Goal: Information Seeking & Learning: Check status

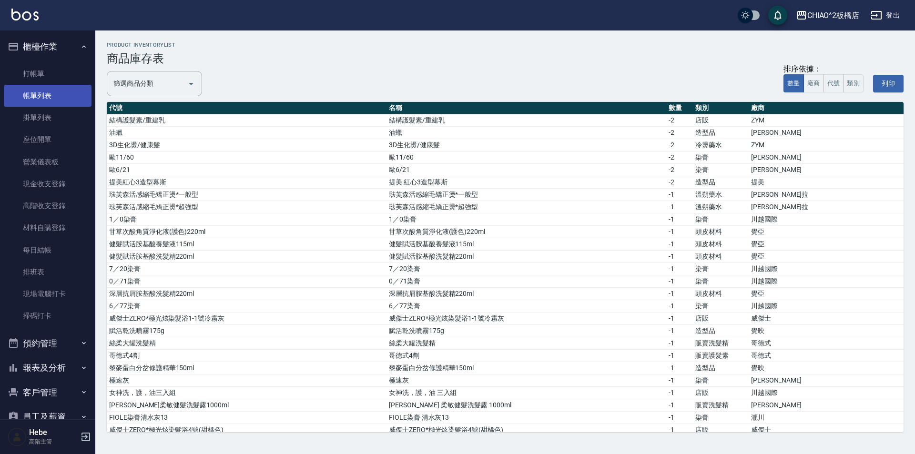
click at [56, 90] on link "帳單列表" at bounding box center [48, 96] width 88 height 22
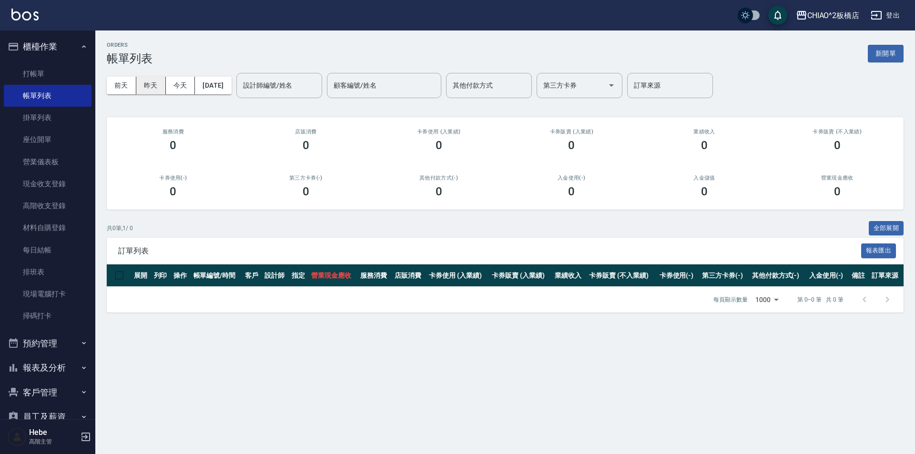
click at [150, 87] on button "昨天" at bounding box center [151, 86] width 30 height 18
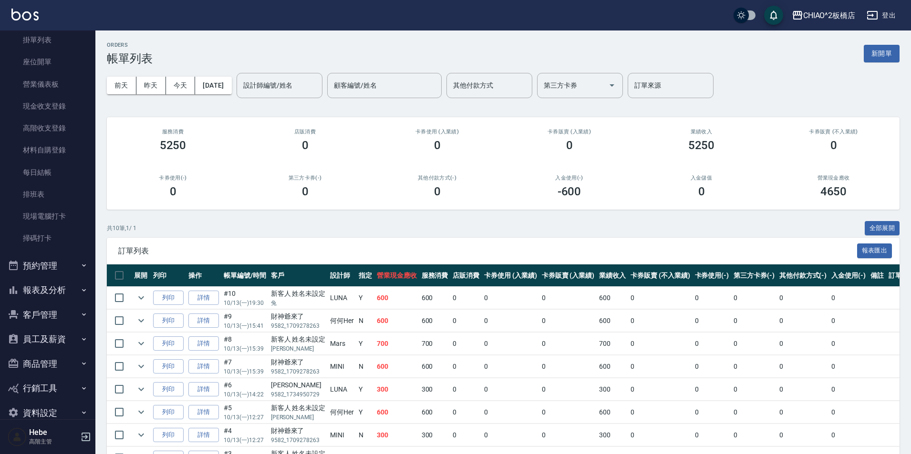
scroll to position [95, 0]
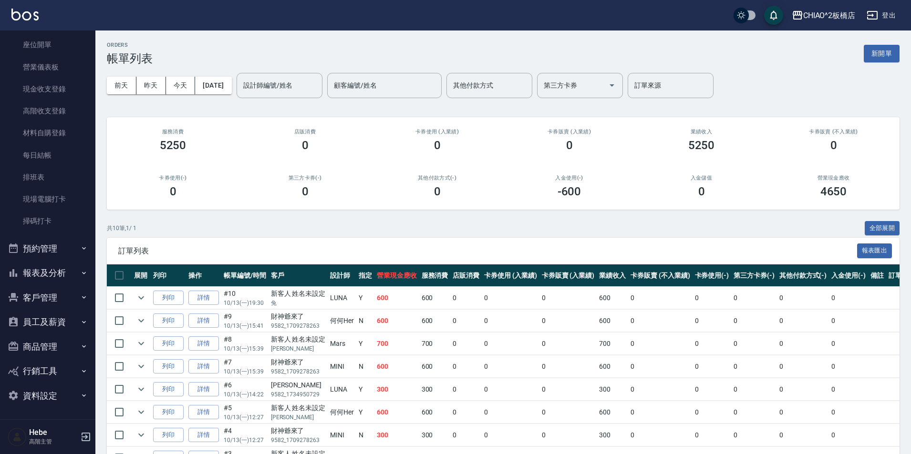
click at [58, 272] on button "報表及分析" at bounding box center [48, 273] width 88 height 25
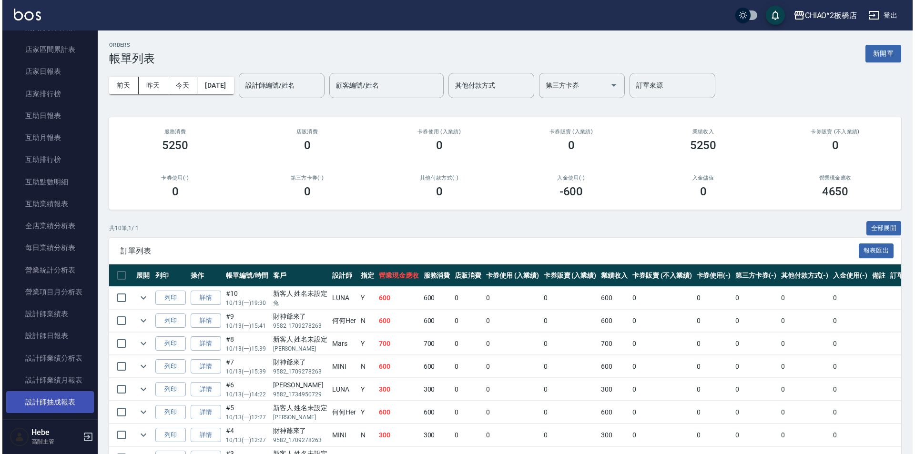
scroll to position [429, 0]
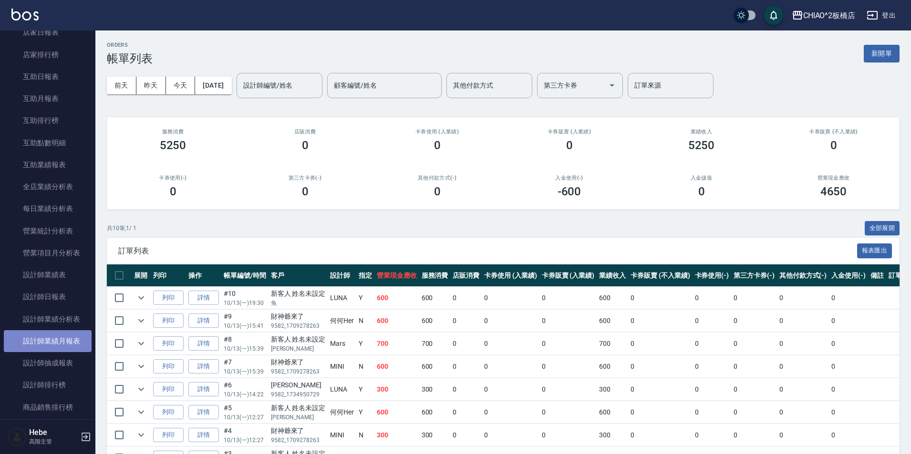
click at [68, 338] on link "設計師業績月報表" at bounding box center [48, 341] width 88 height 22
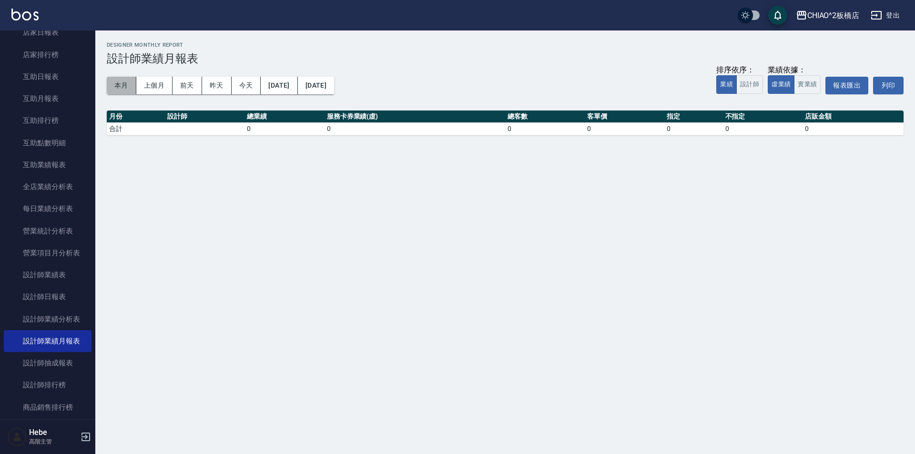
click at [123, 86] on button "本月" at bounding box center [122, 86] width 30 height 18
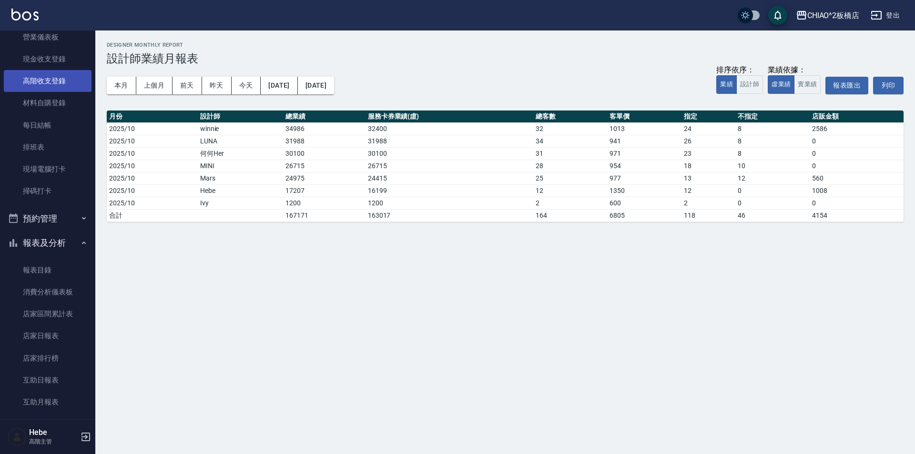
scroll to position [191, 0]
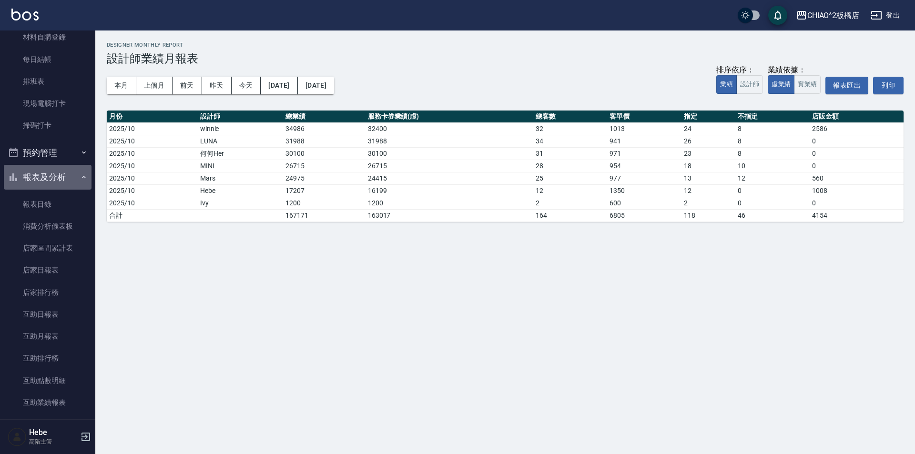
click at [57, 182] on button "報表及分析" at bounding box center [48, 177] width 88 height 25
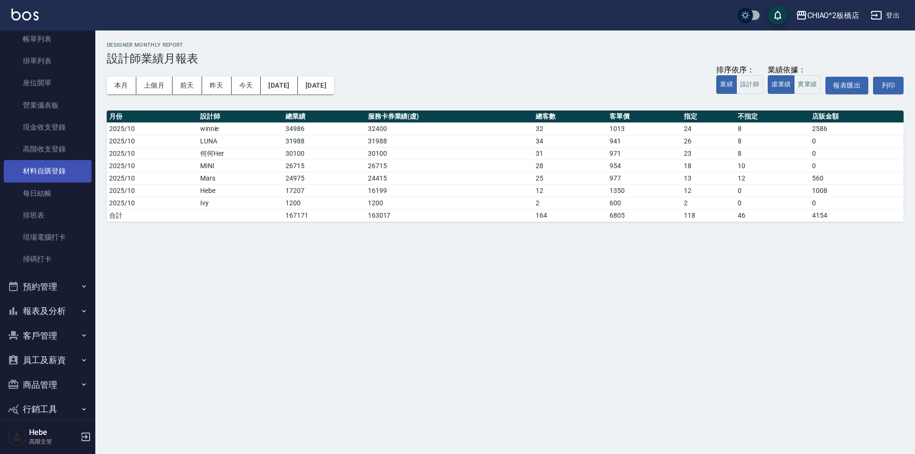
scroll to position [0, 0]
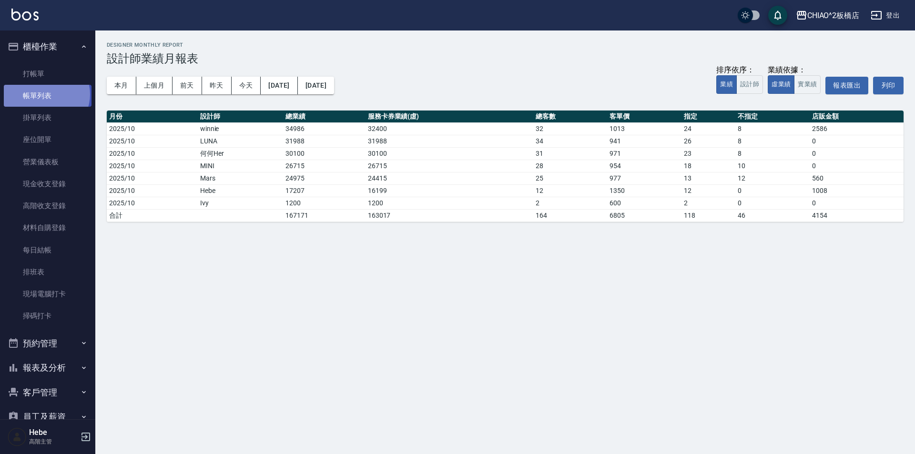
click at [46, 94] on link "帳單列表" at bounding box center [48, 96] width 88 height 22
